Goal: Task Accomplishment & Management: Use online tool/utility

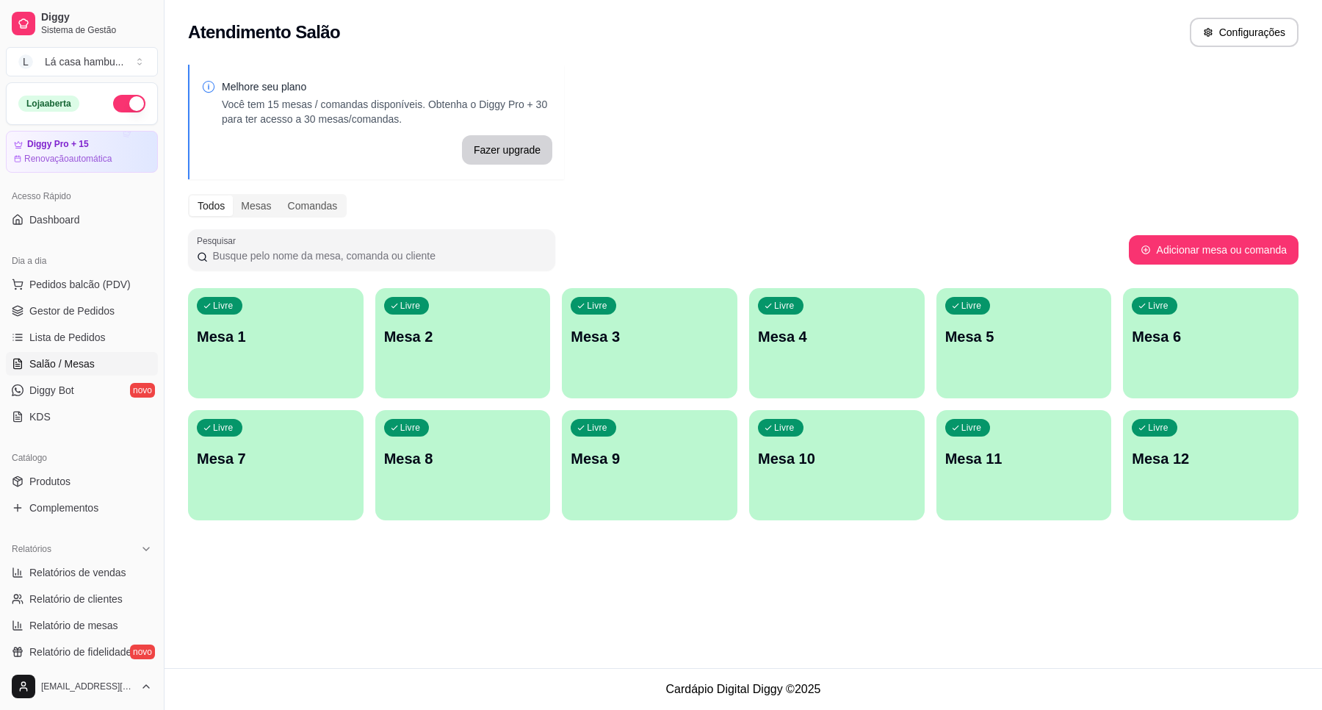
click at [643, 342] on p "Mesa 3" at bounding box center [650, 336] width 158 height 21
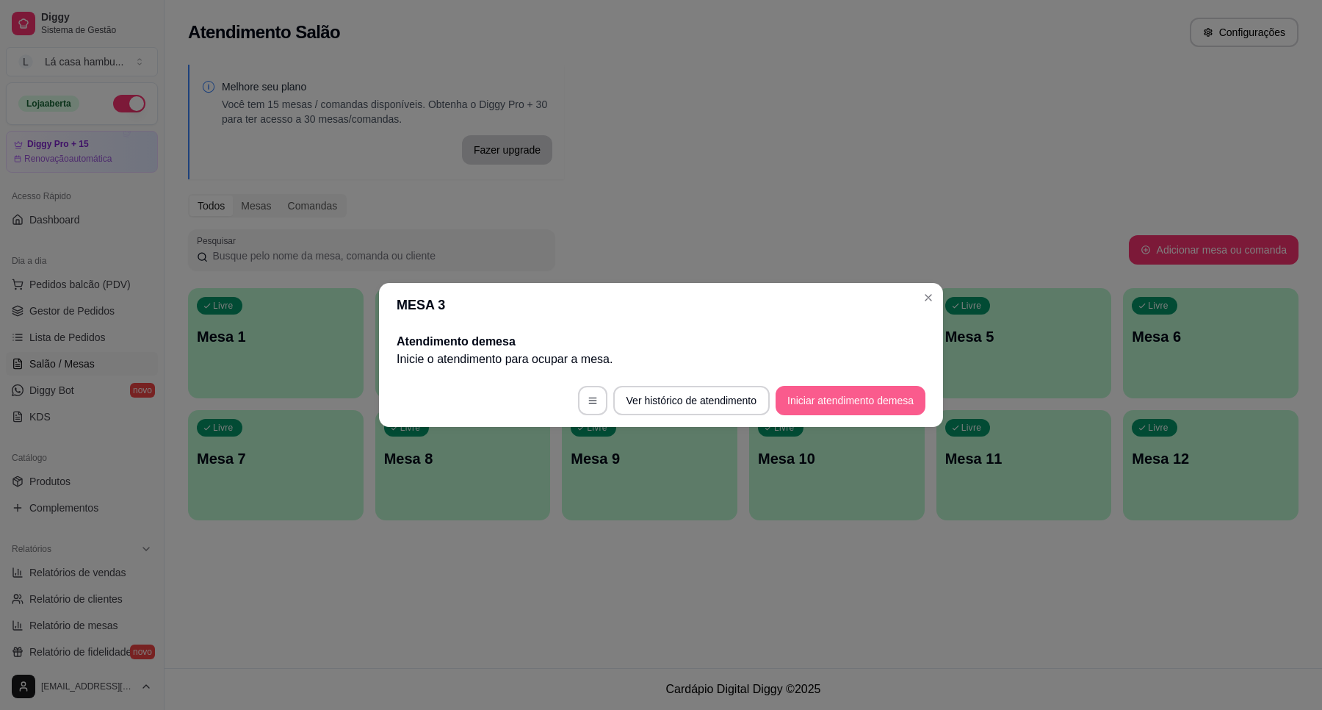
click at [829, 399] on button "Iniciar atendimento de mesa" at bounding box center [851, 400] width 150 height 29
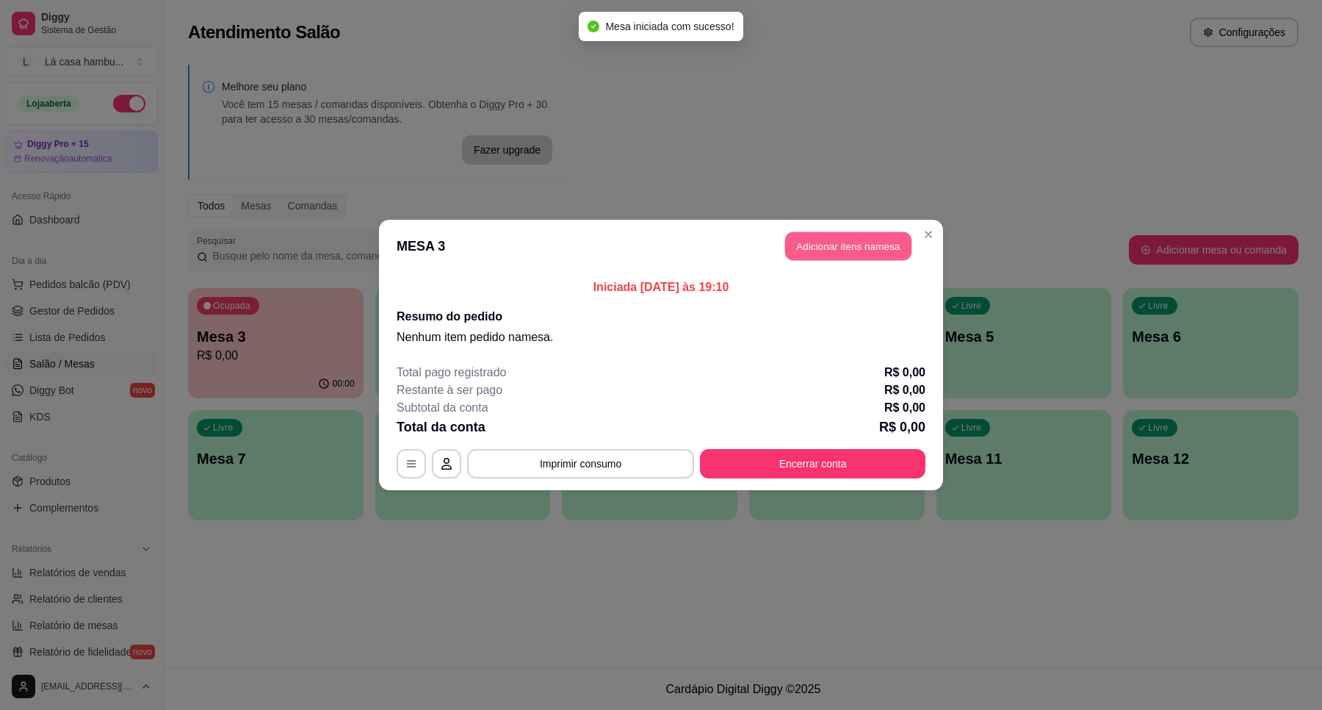
click at [831, 247] on button "Adicionar itens na mesa" at bounding box center [848, 246] width 126 height 29
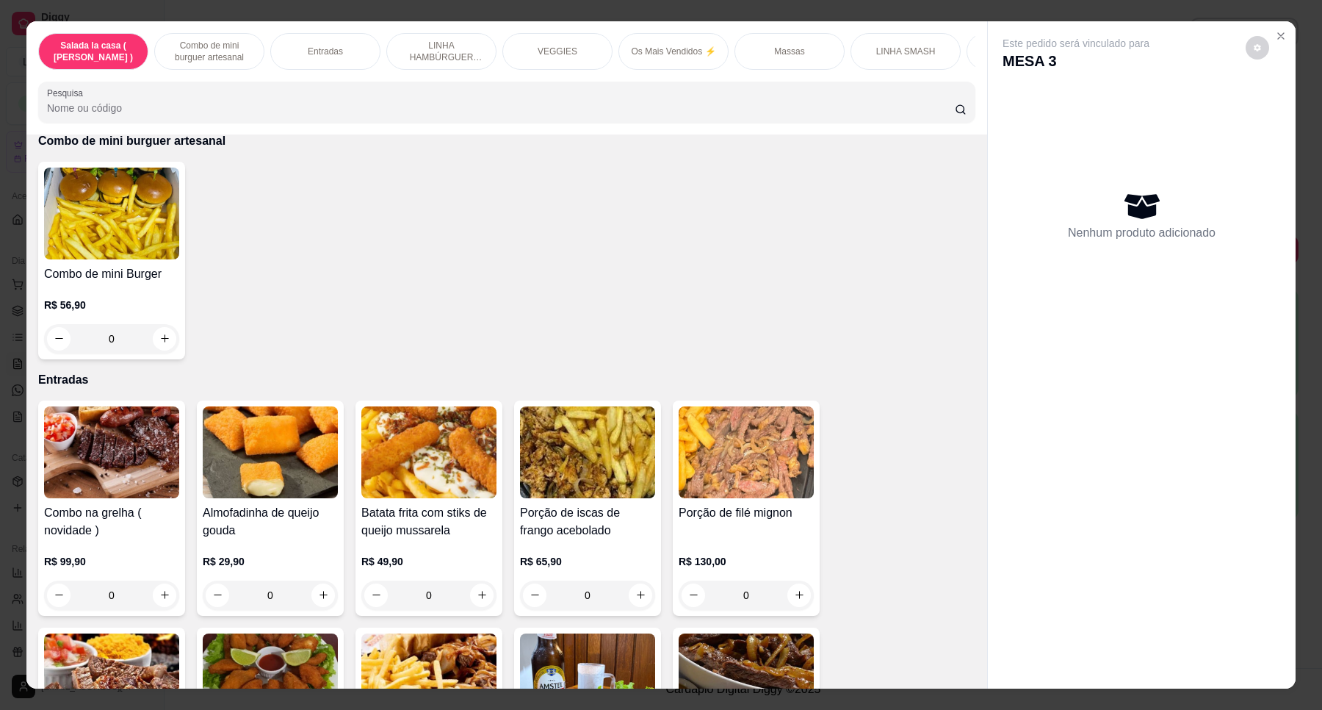
scroll to position [184, 0]
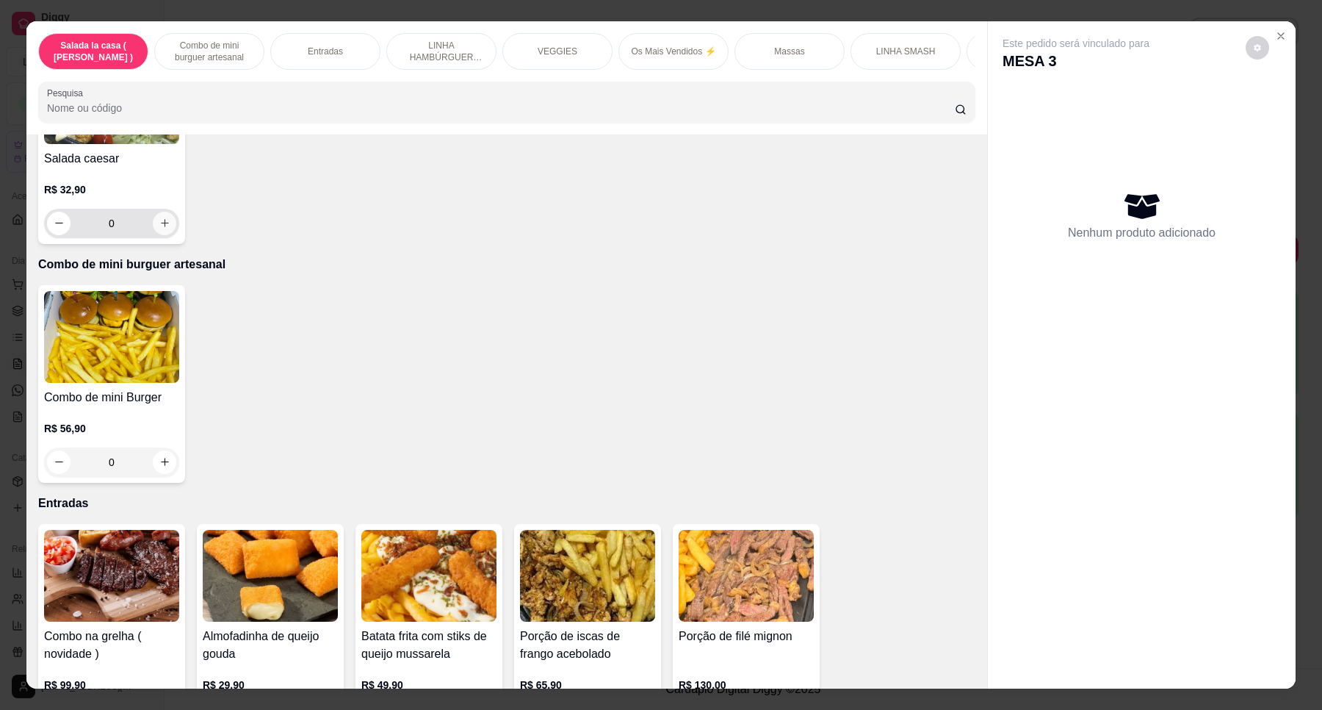
click at [163, 235] on button "increase-product-quantity" at bounding box center [165, 224] width 24 height 24
type input "1"
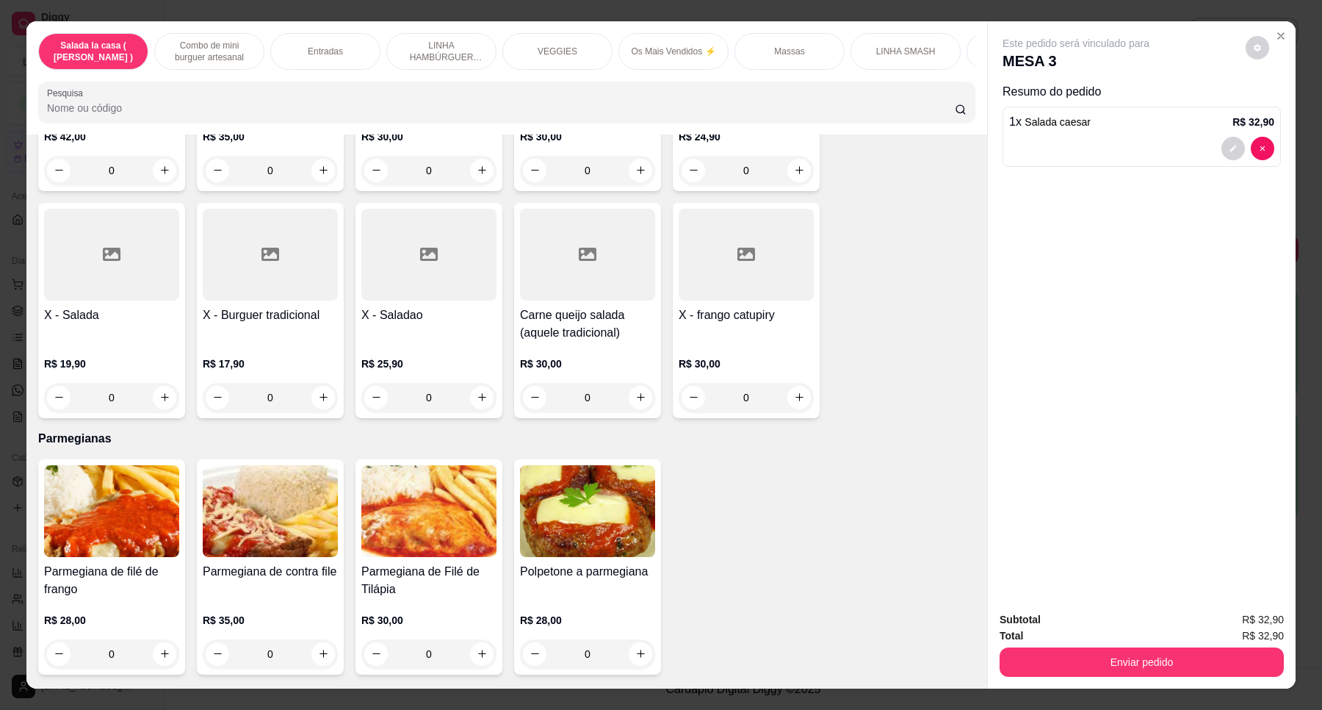
scroll to position [4775, 0]
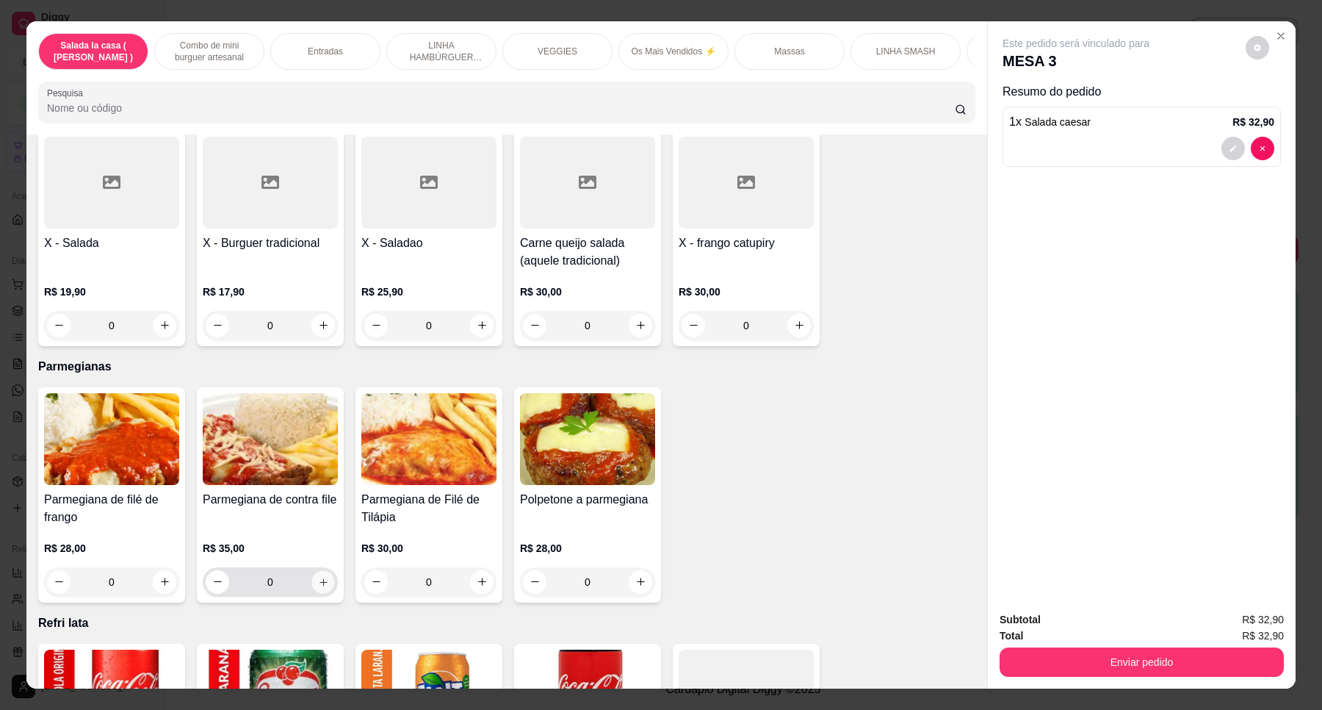
click at [318, 577] on icon "increase-product-quantity" at bounding box center [323, 582] width 11 height 11
type input "1"
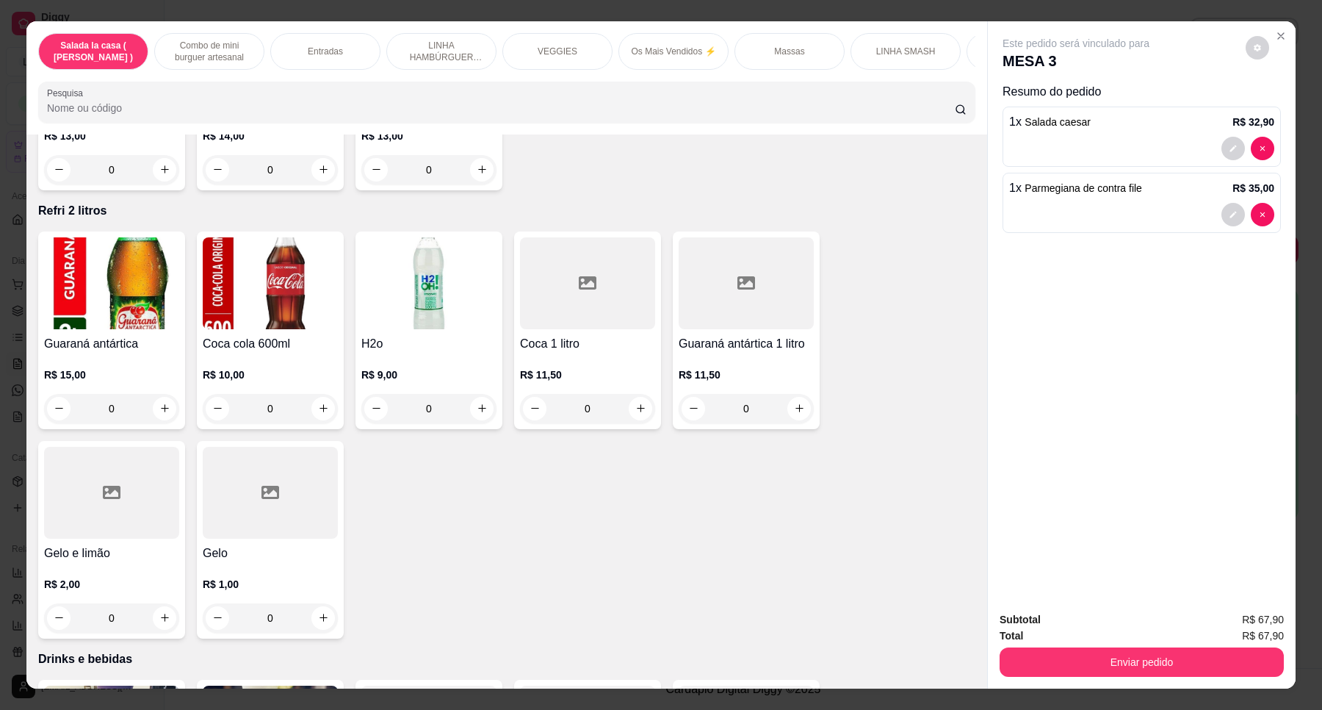
scroll to position [5693, 0]
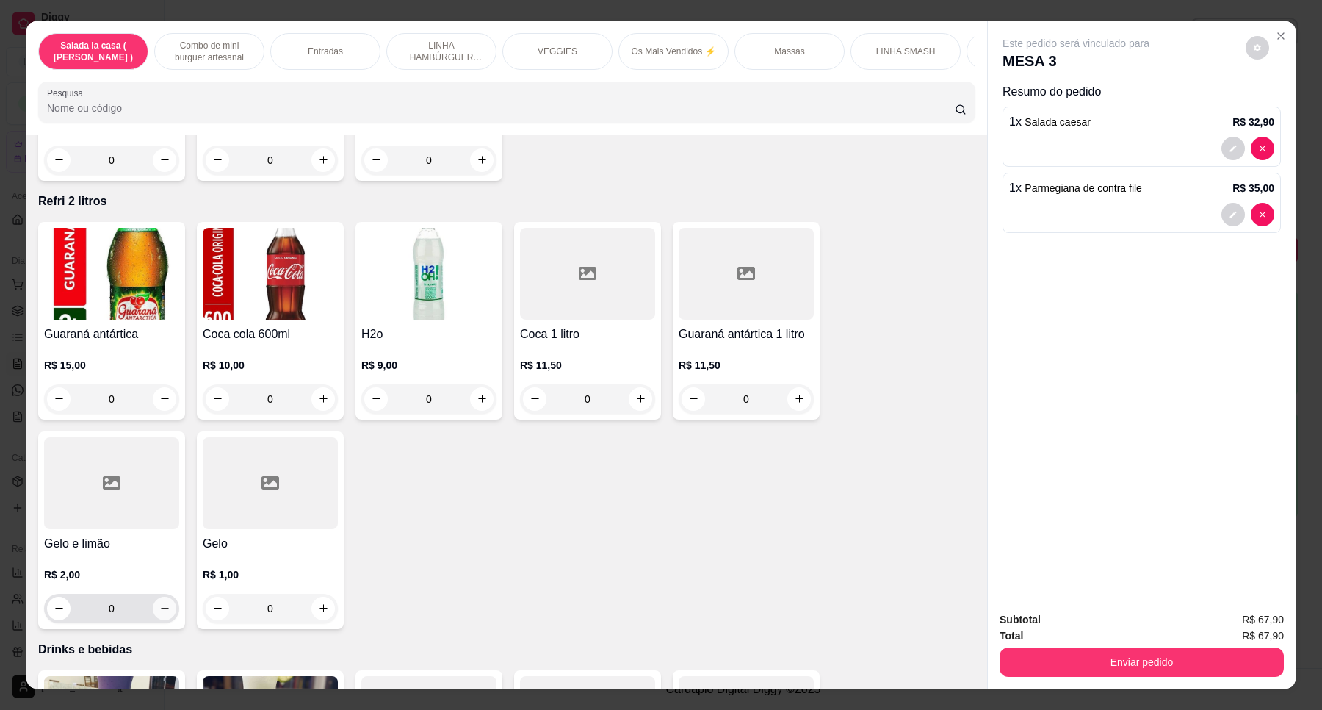
click at [165, 596] on button "increase-product-quantity" at bounding box center [165, 608] width 24 height 24
click at [163, 597] on button "increase-product-quantity" at bounding box center [164, 609] width 24 height 24
type input "2"
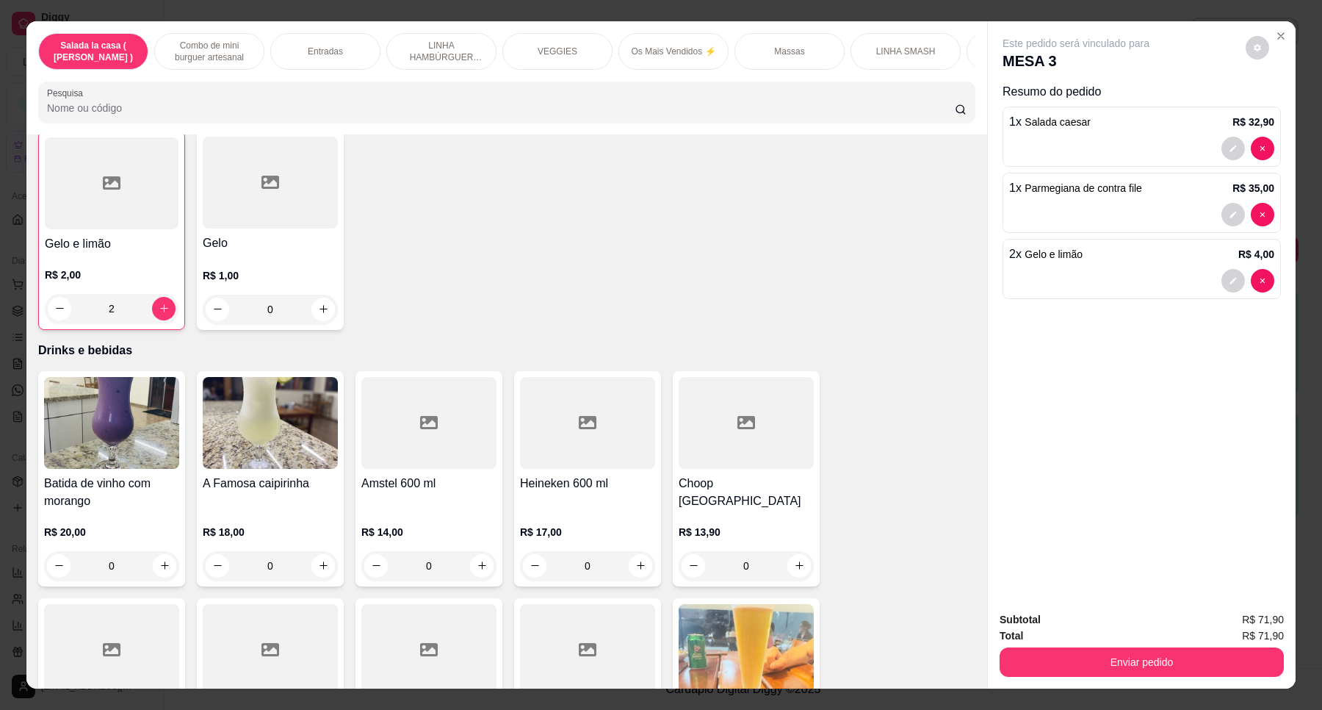
scroll to position [6153, 0]
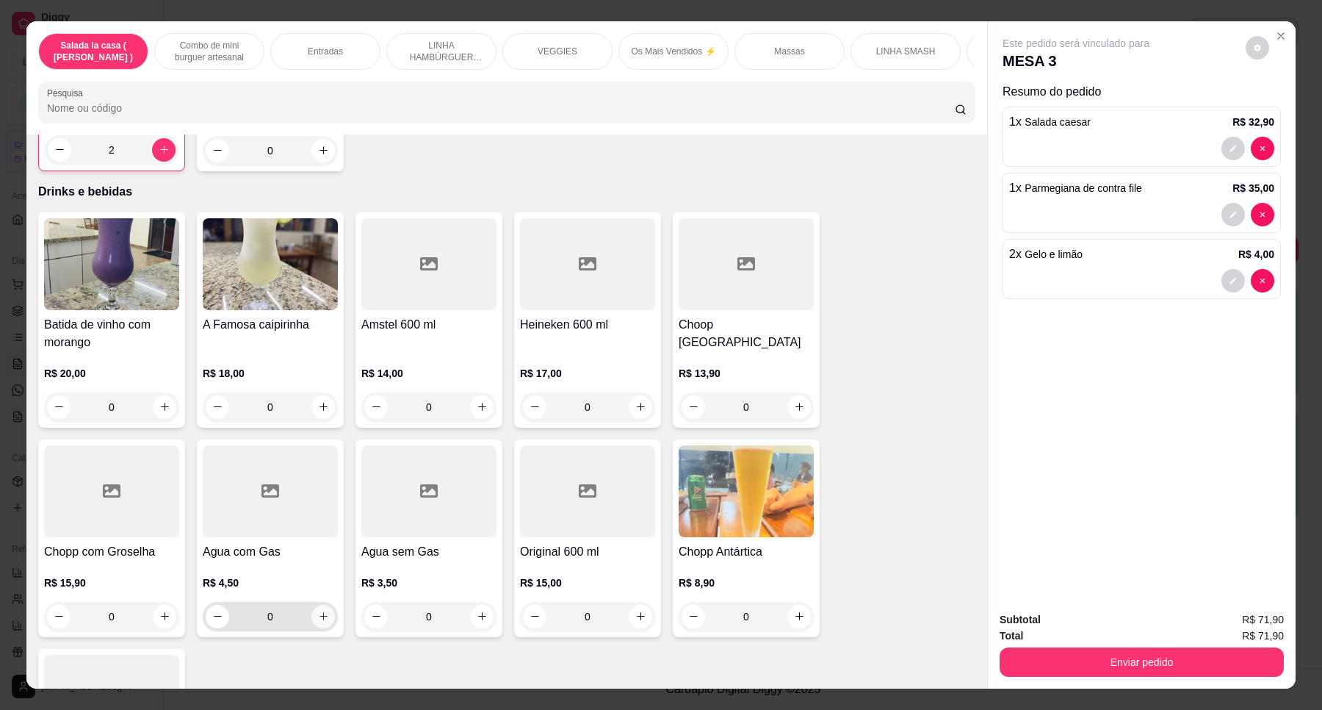
click at [320, 605] on button "increase-product-quantity" at bounding box center [323, 617] width 24 height 24
type input "1"
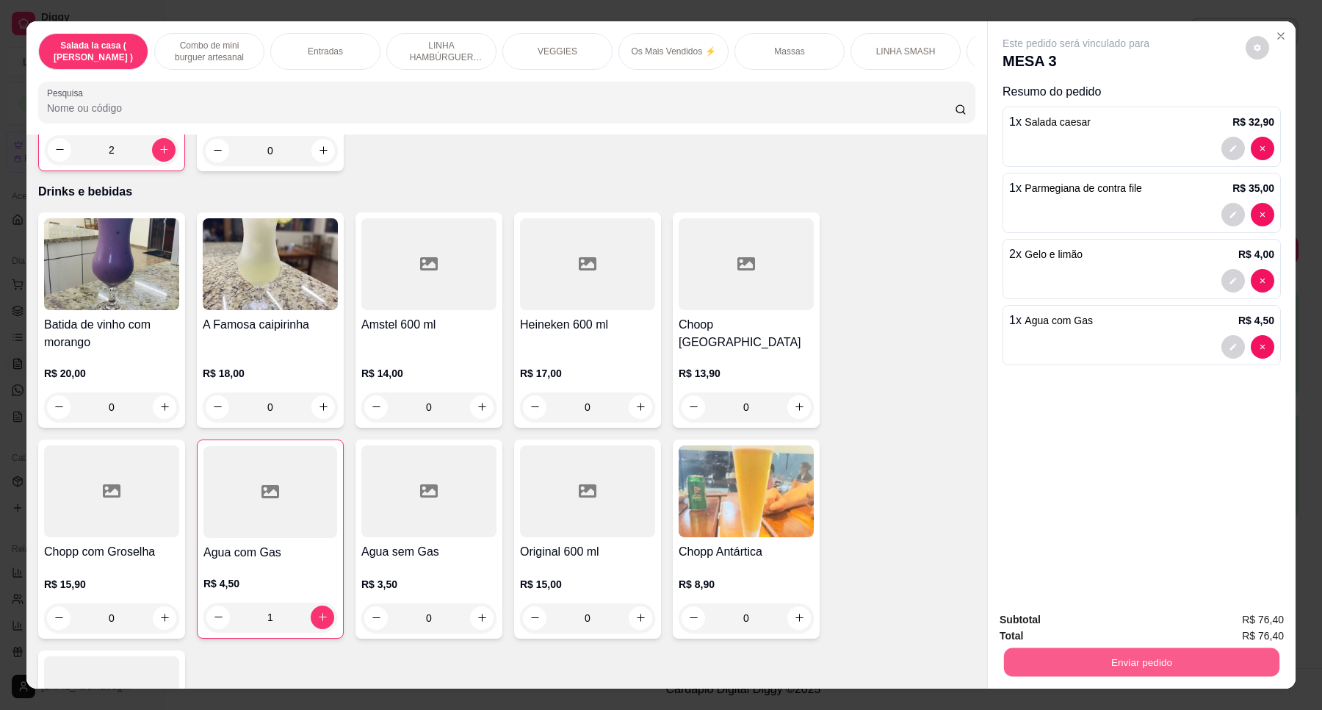
click at [1111, 663] on button "Enviar pedido" at bounding box center [1141, 662] width 275 height 29
click at [1247, 615] on button "Enviar pedido" at bounding box center [1244, 626] width 83 height 28
